Goal: Information Seeking & Learning: Learn about a topic

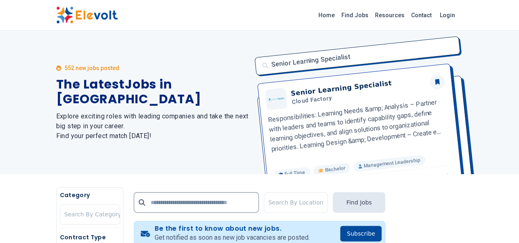
click at [372, 15] on link "Find Jobs" at bounding box center [355, 15] width 34 height 13
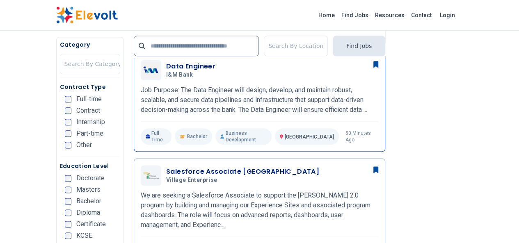
scroll to position [493, 0]
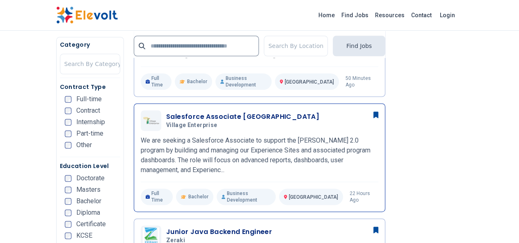
click at [166, 112] on h3 "Salesforce Associate [GEOGRAPHIC_DATA]" at bounding box center [242, 117] width 153 height 10
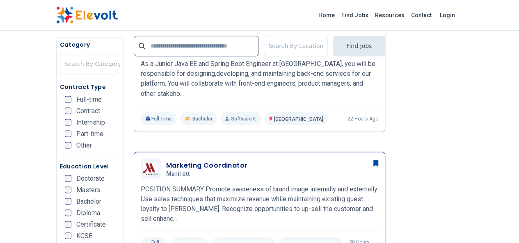
scroll to position [712, 0]
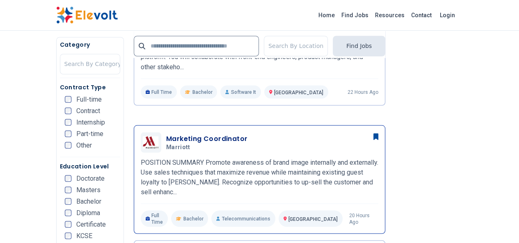
click at [170, 134] on h3 "Marketing Coordinator" at bounding box center [206, 139] width 81 height 10
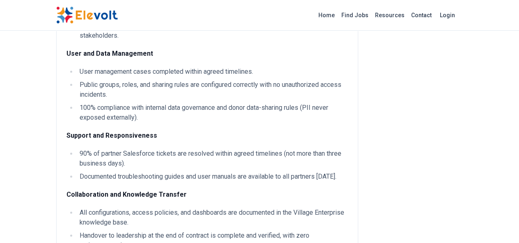
scroll to position [602, 0]
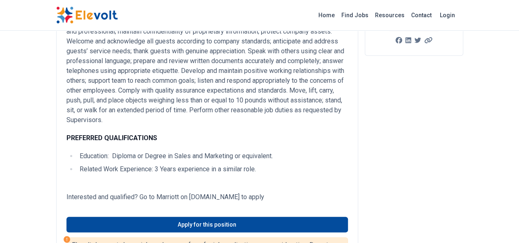
scroll to position [219, 0]
